Goal: Information Seeking & Learning: Learn about a topic

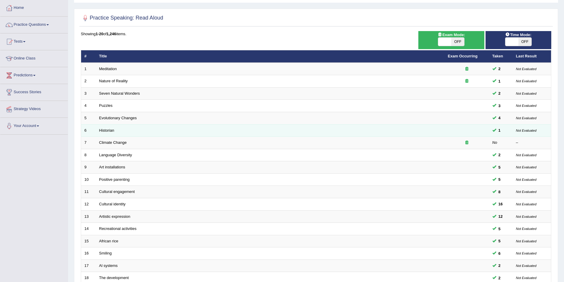
scroll to position [30, 0]
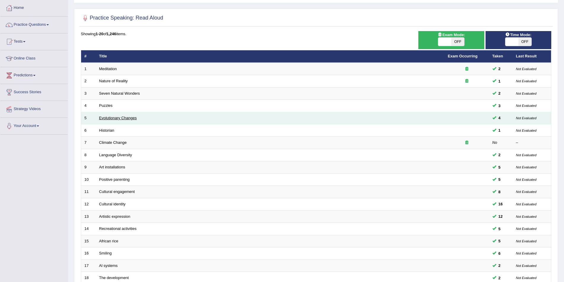
click at [116, 118] on link "Evolutionary Changes" at bounding box center [118, 118] width 38 height 4
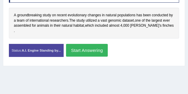
scroll to position [118, 0]
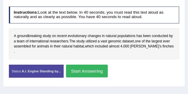
click at [99, 65] on button "Start Answering" at bounding box center [87, 71] width 42 height 13
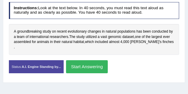
scroll to position [114, 0]
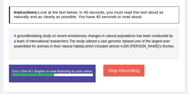
click at [135, 66] on button "Stop Recording" at bounding box center [123, 71] width 41 height 12
